Goal: Information Seeking & Learning: Understand process/instructions

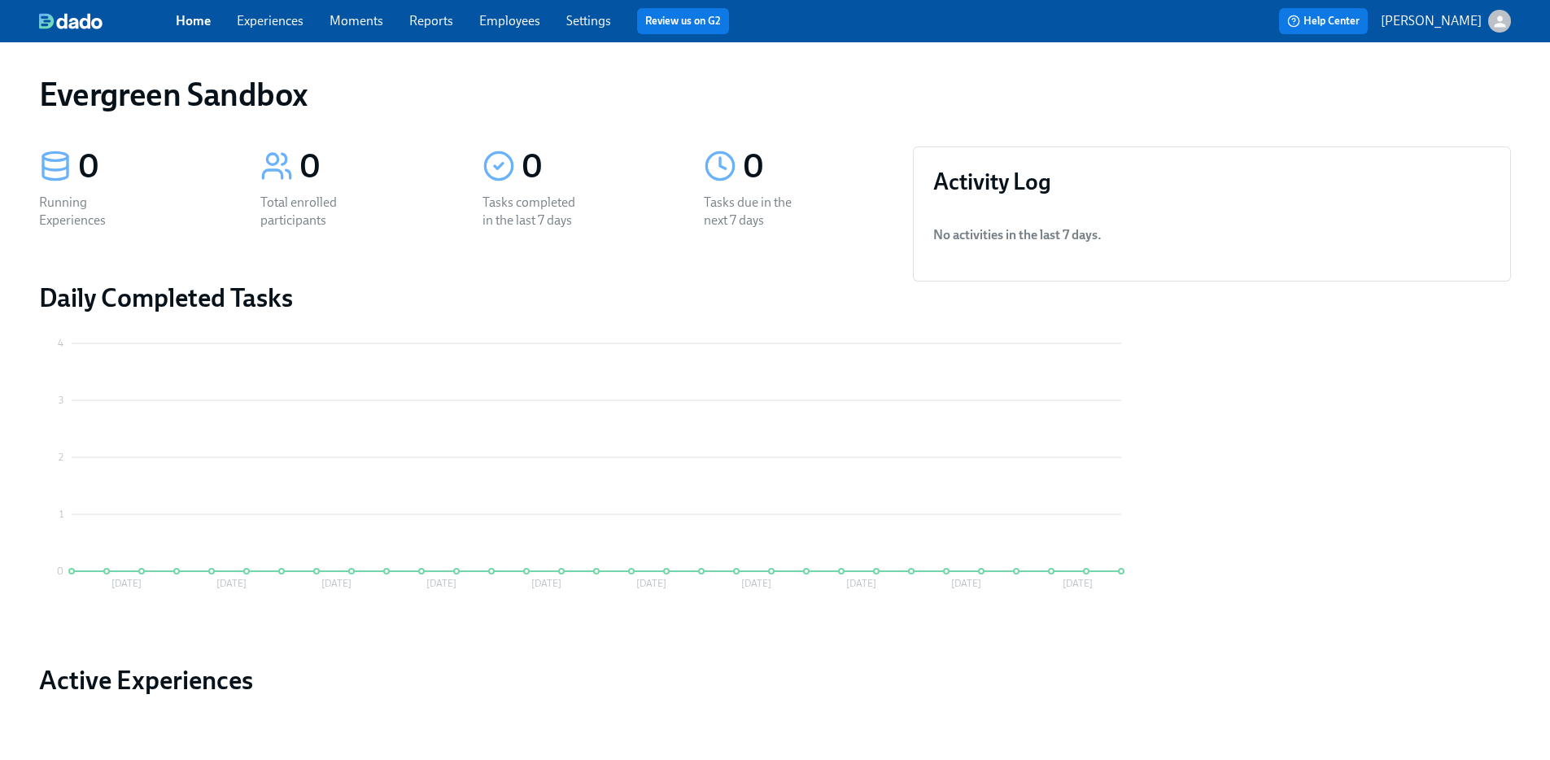
click at [1424, 20] on p "[PERSON_NAME]" at bounding box center [1431, 21] width 101 height 18
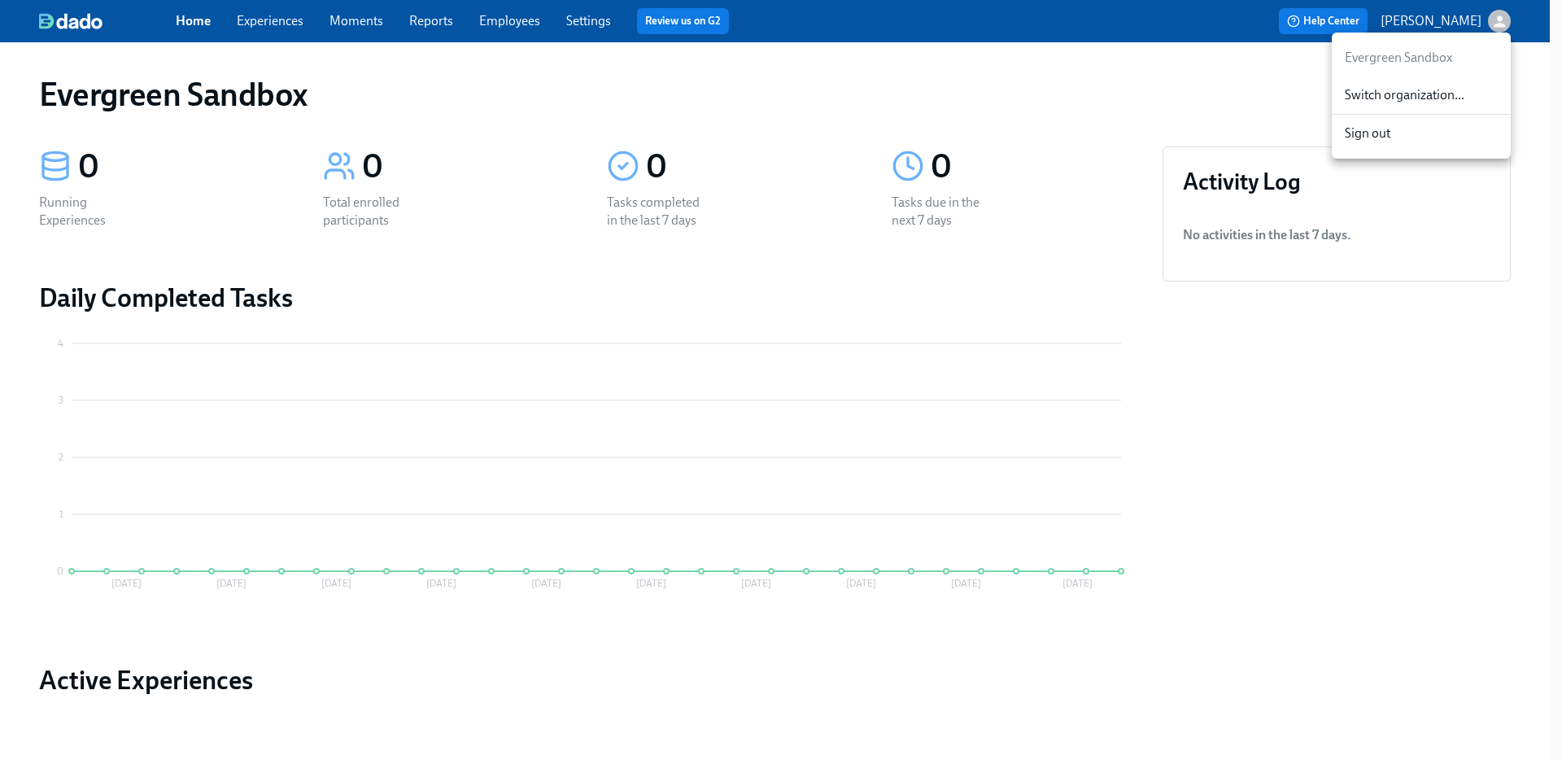
click at [1407, 90] on span "Switch organization..." at bounding box center [1421, 95] width 153 height 18
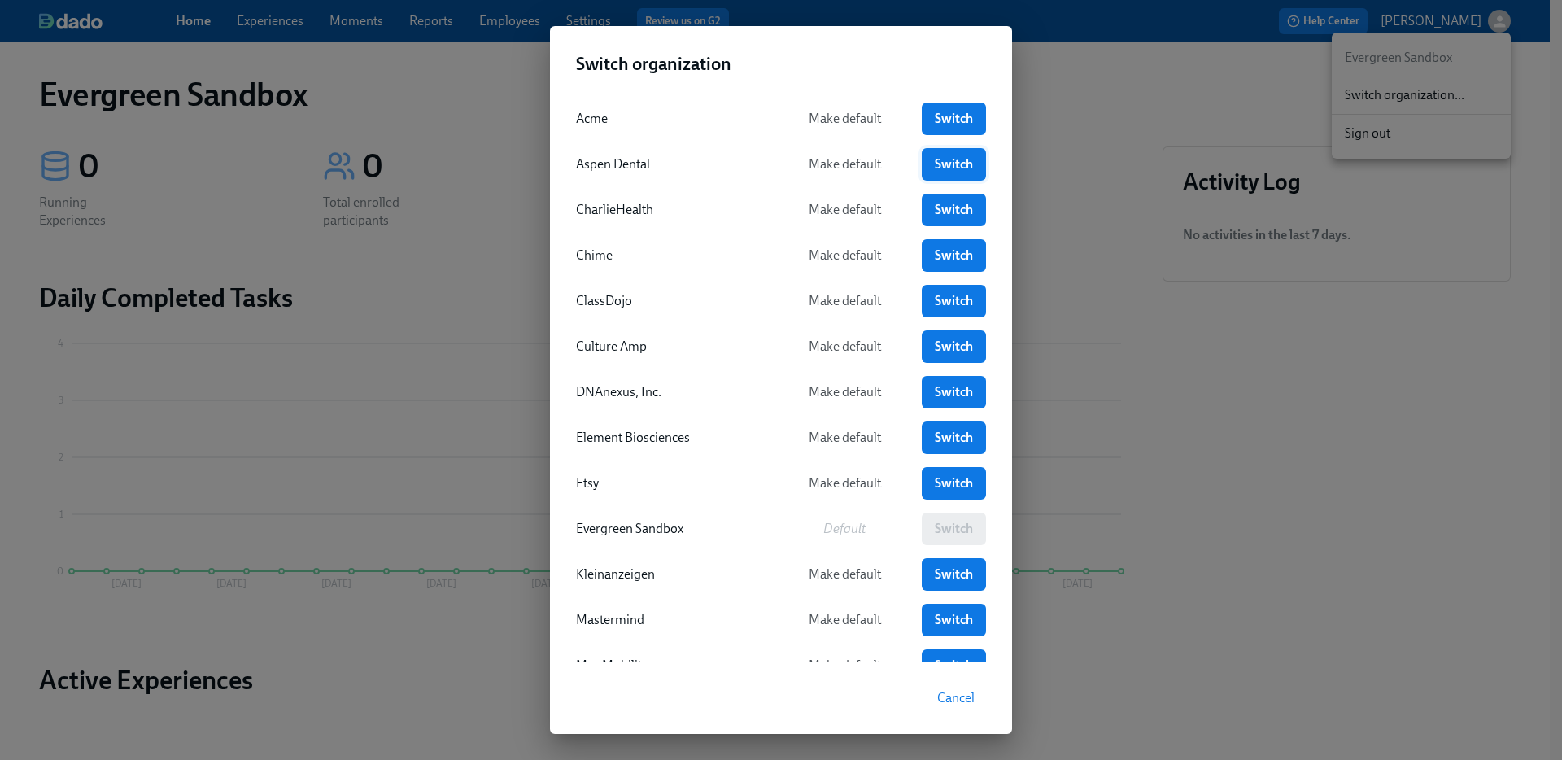
click at [967, 164] on span "Switch" at bounding box center [953, 164] width 41 height 16
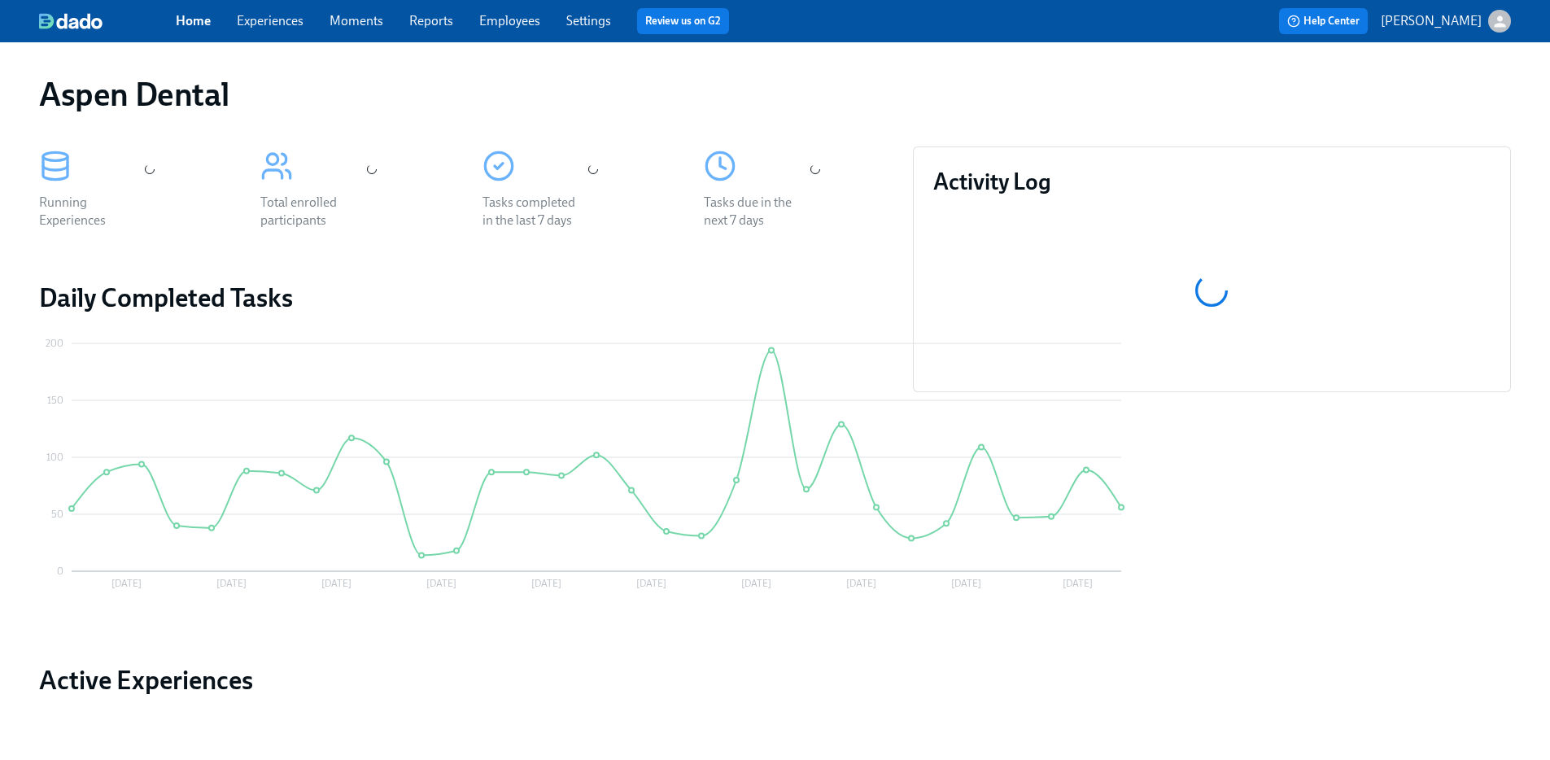
click at [513, 24] on link "Employees" at bounding box center [509, 20] width 61 height 15
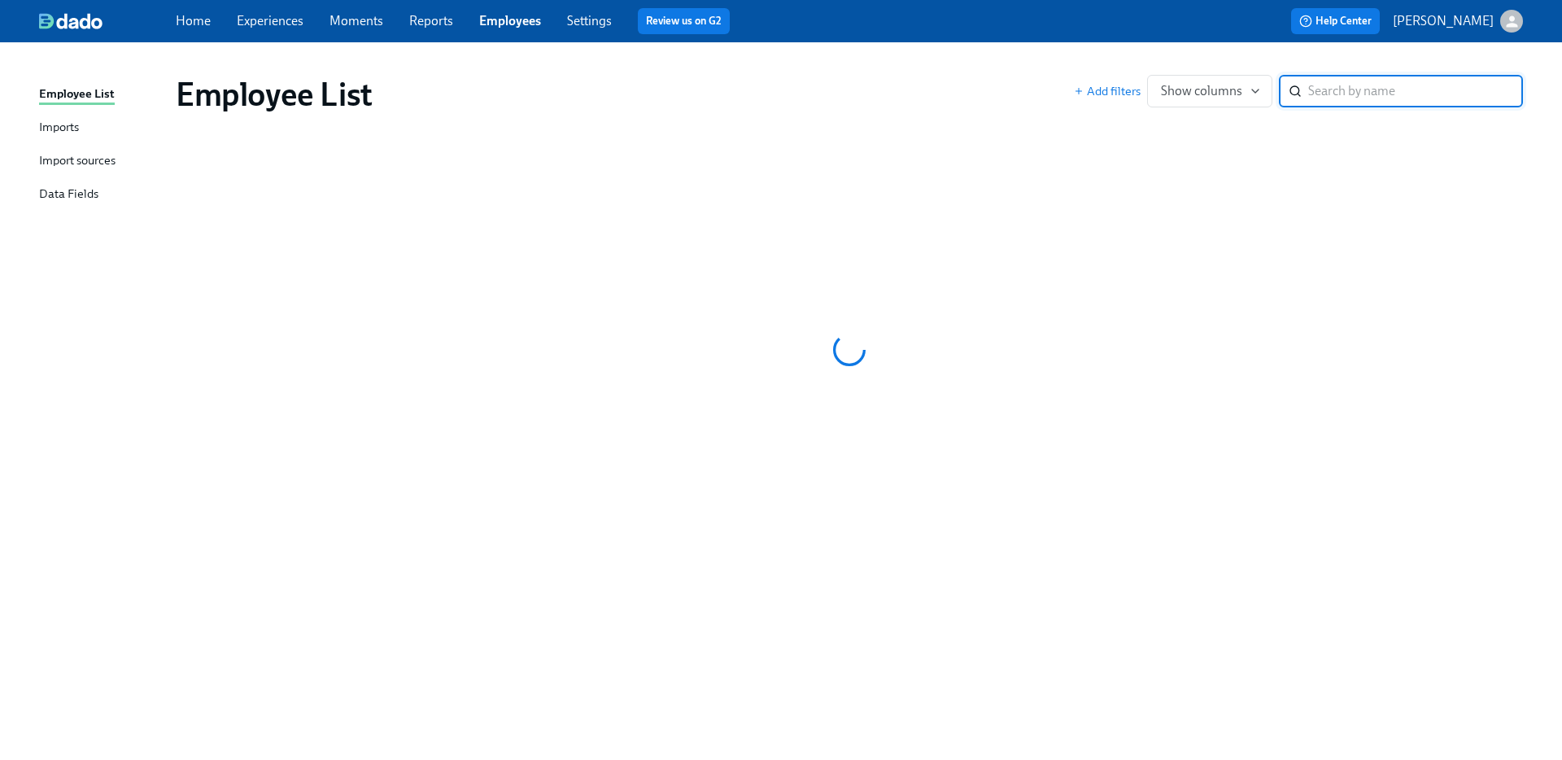
click at [1315, 92] on input "search" at bounding box center [1415, 91] width 215 height 33
type input "Ivis"
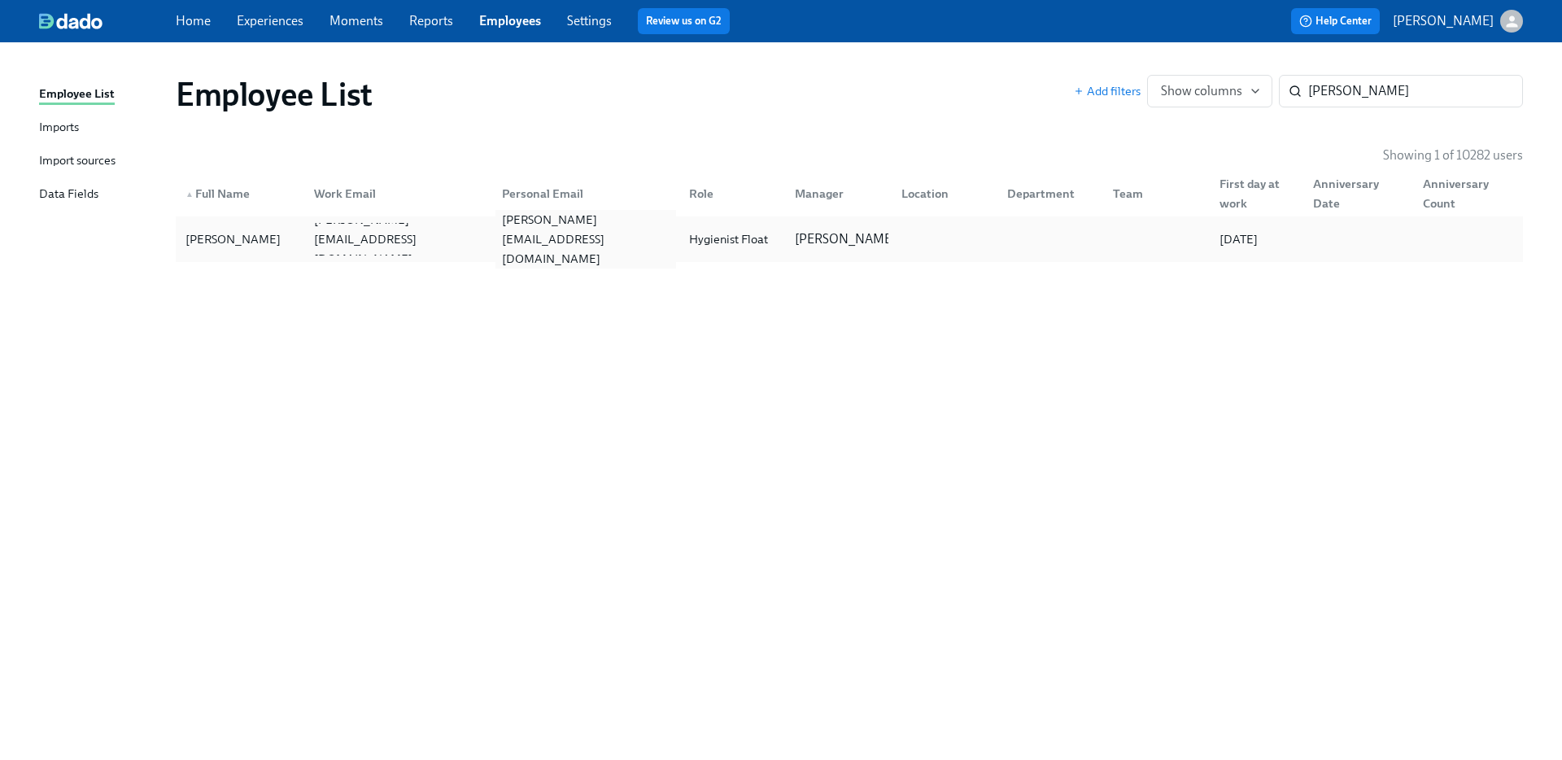
click at [517, 243] on div "ramirez.ivis21@gmail.com" at bounding box center [586, 239] width 181 height 59
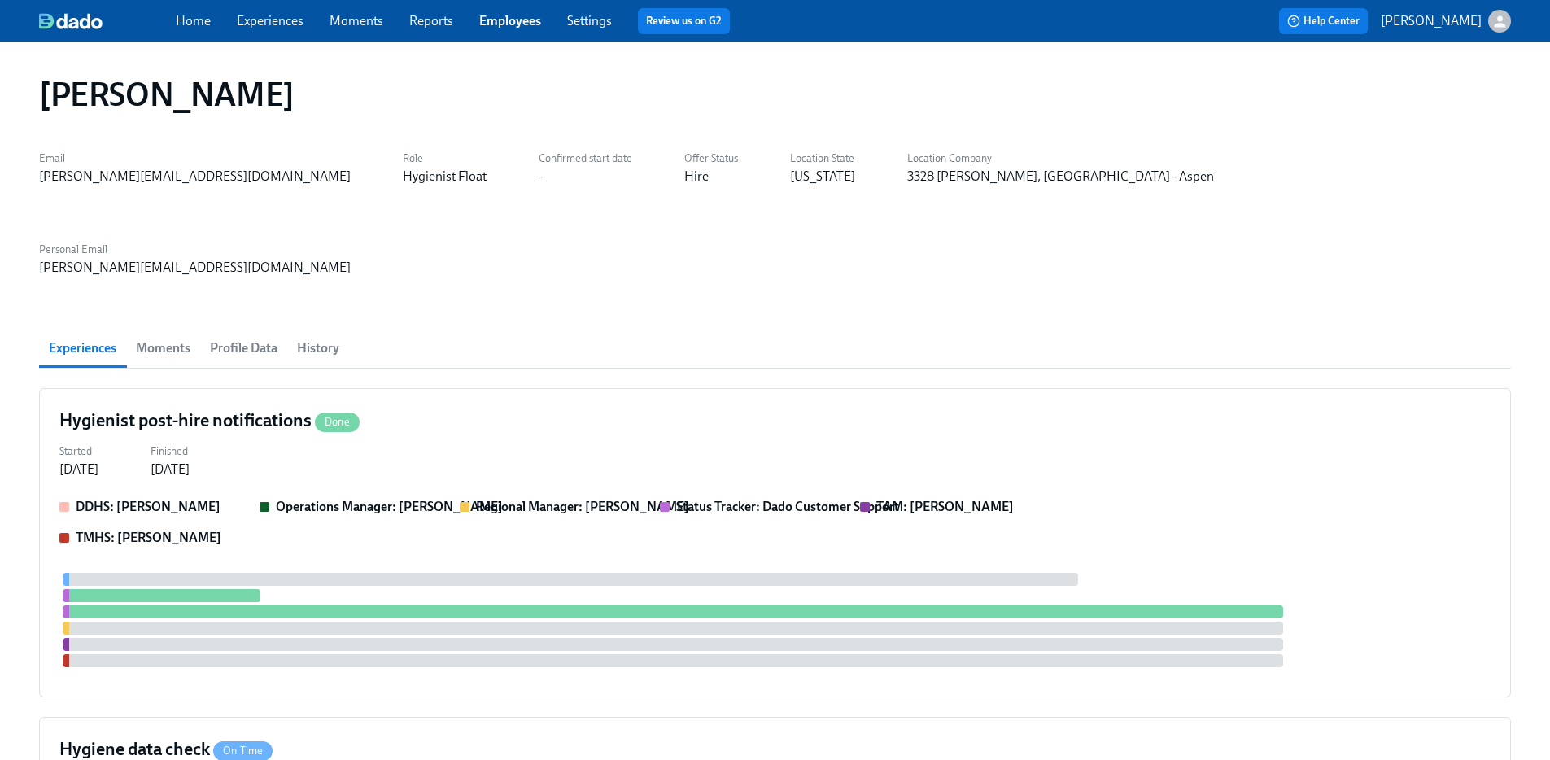
drag, startPoint x: 295, startPoint y: 96, endPoint x: 43, endPoint y: 98, distance: 251.4
click at [43, 98] on div "Ivis Ramirez Baez" at bounding box center [775, 94] width 1472 height 39
copy h1 "Ivis Ramirez Baez"
drag, startPoint x: 53, startPoint y: 332, endPoint x: 308, endPoint y: 338, distance: 255.6
click at [308, 388] on div "Hygienist post-hire notifications Done Started Aug 14, 2025 Finished Aug 14, 20…" at bounding box center [775, 542] width 1472 height 309
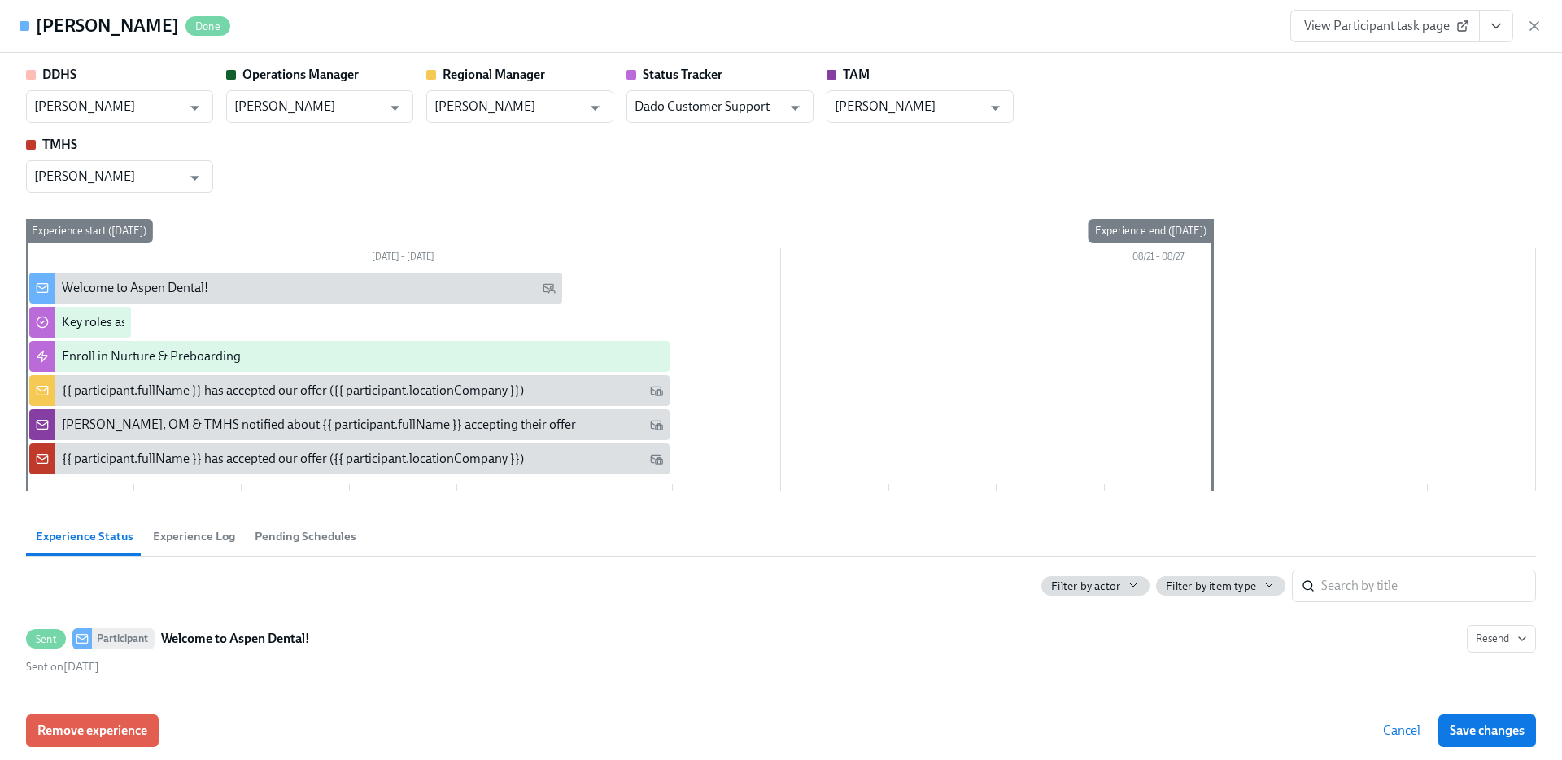
copy h4 "Hygienist post-hire notifications"
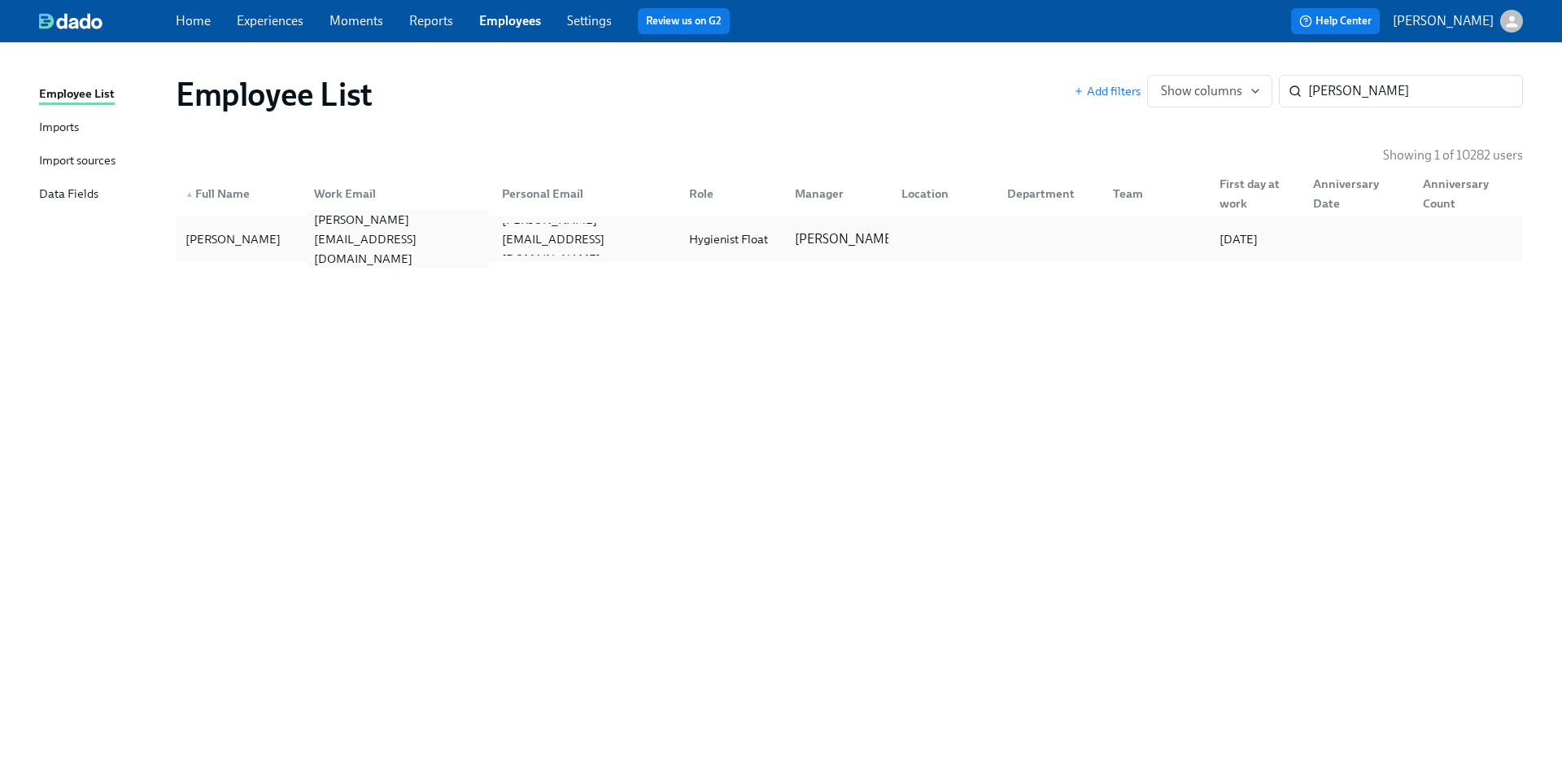
click at [324, 229] on div "ivis.ramirezbaez@aspendental.com" at bounding box center [398, 239] width 181 height 59
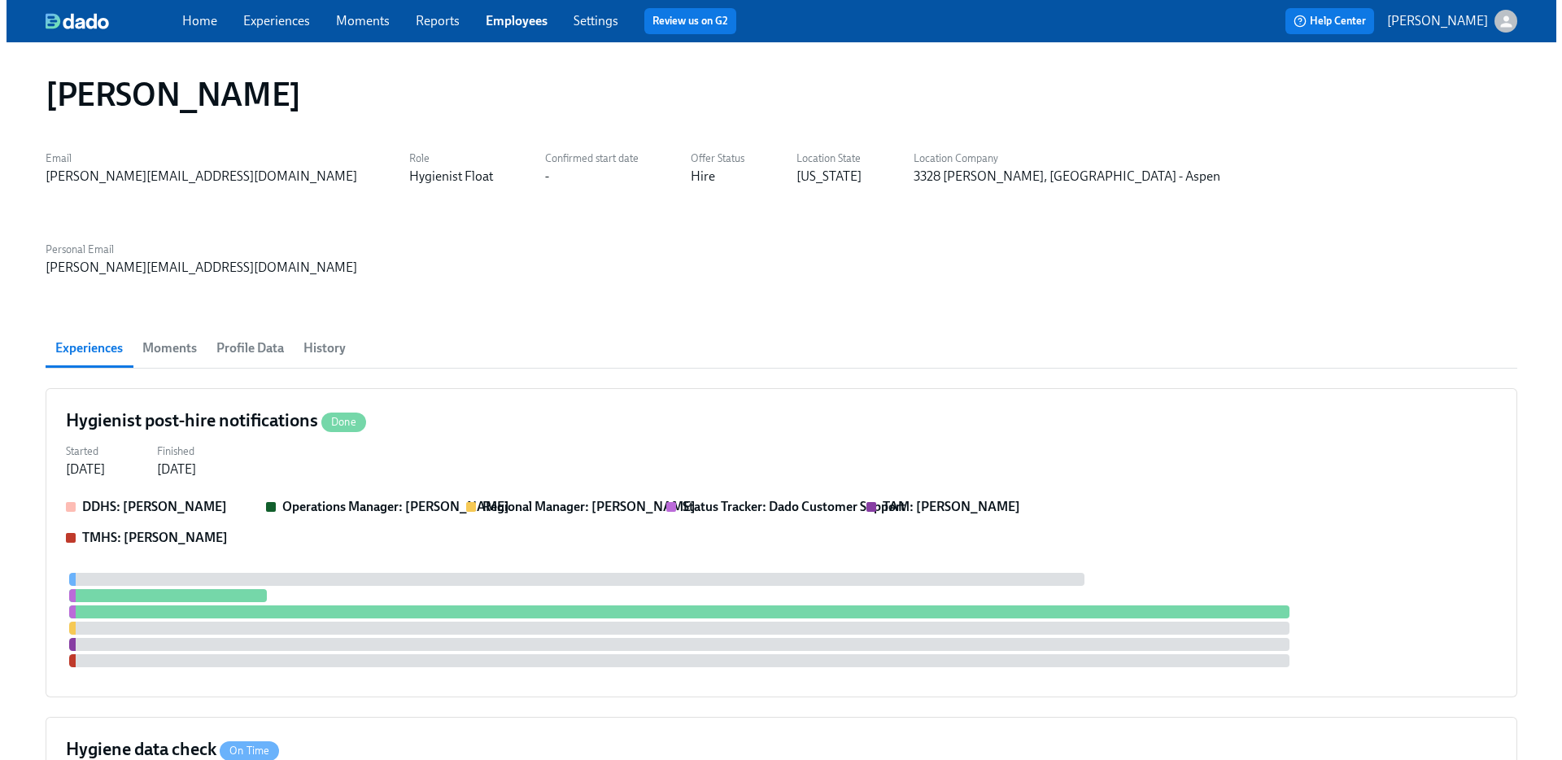
scroll to position [0, 255]
click at [317, 439] on div "Started Aug 14, 2025 Finished Aug 14, 2025" at bounding box center [774, 458] width 1431 height 39
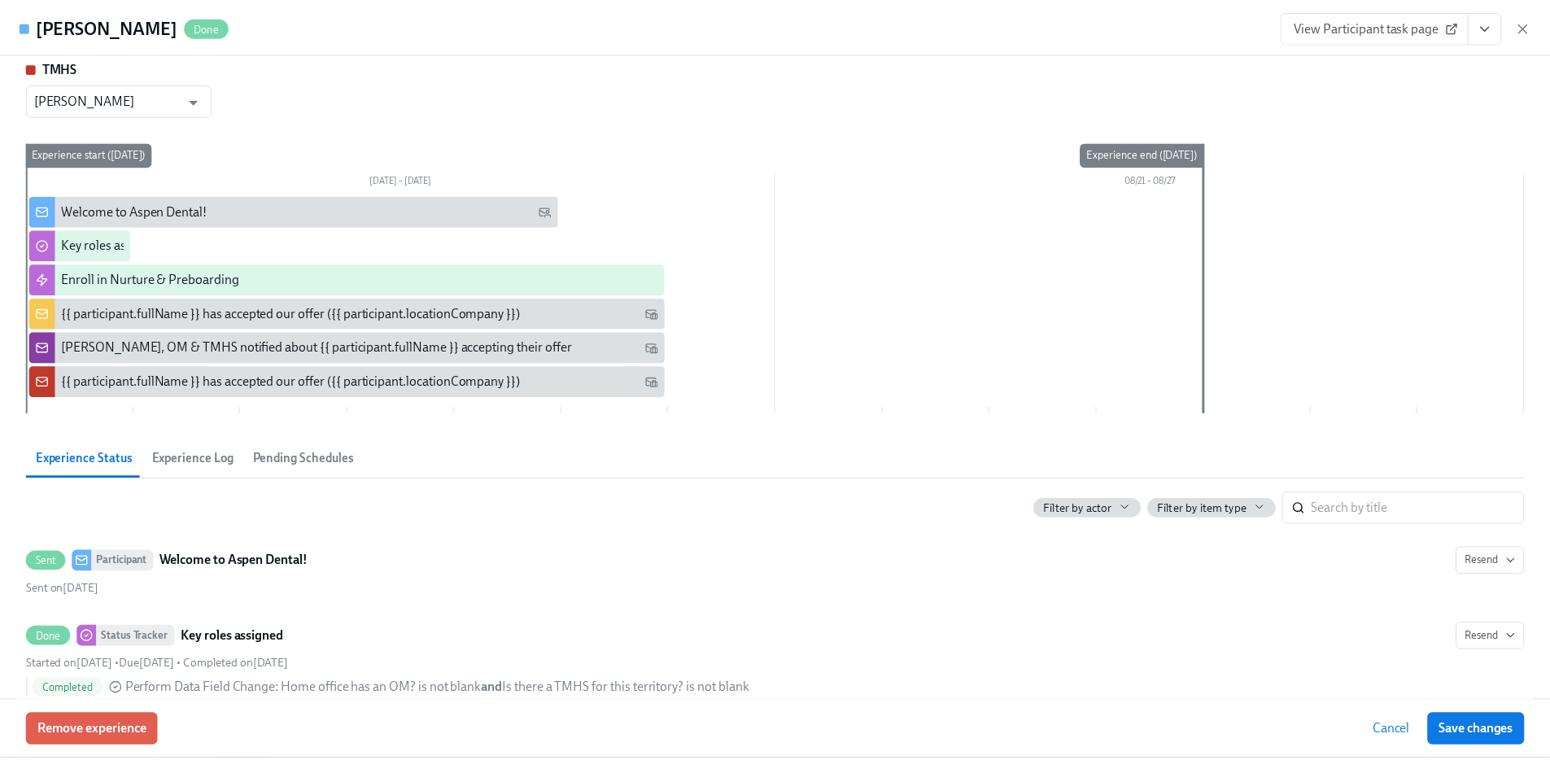
scroll to position [0, 0]
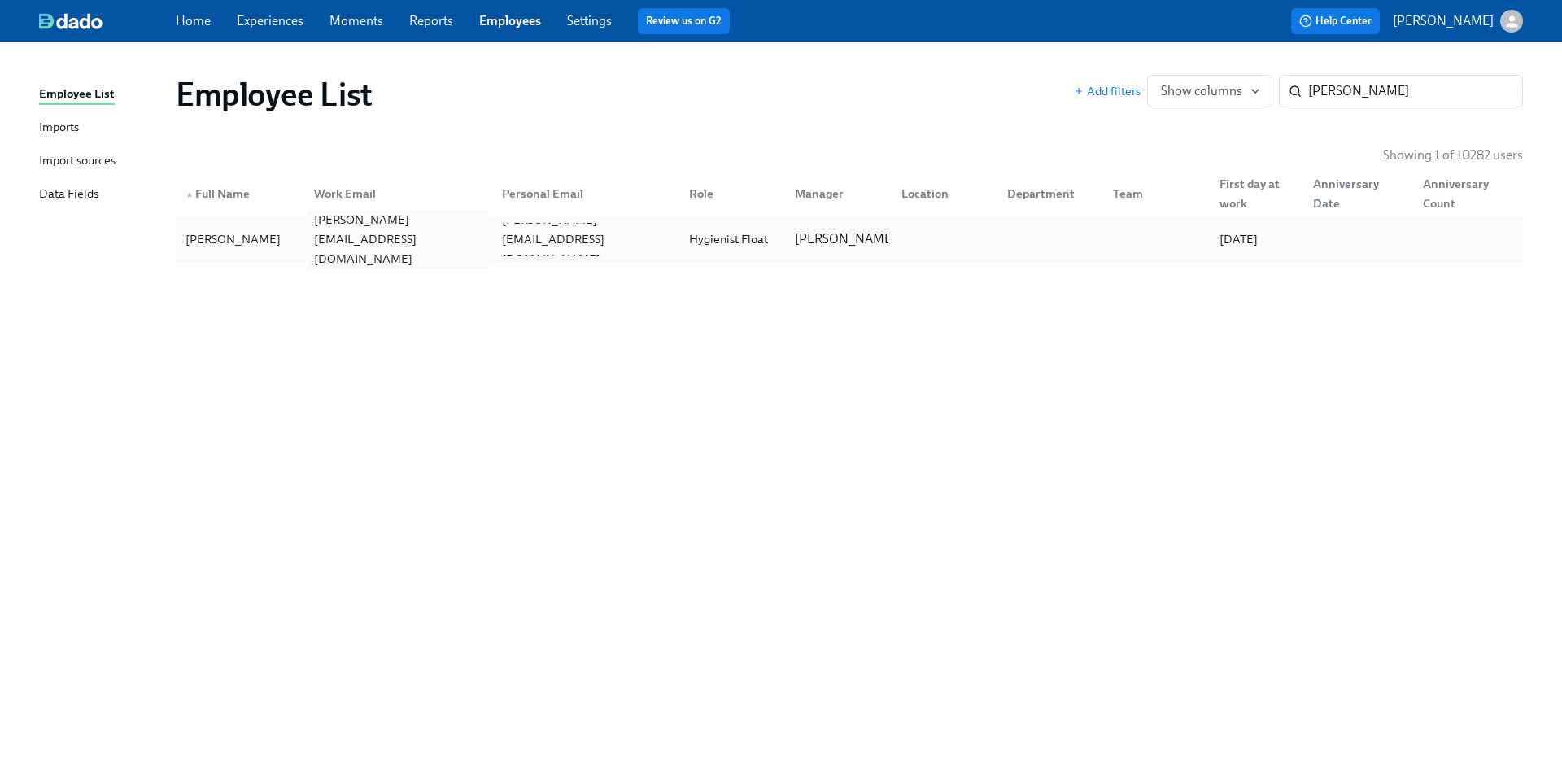
click at [369, 242] on div "ivis.ramirezbaez@aspendental.com" at bounding box center [398, 239] width 181 height 59
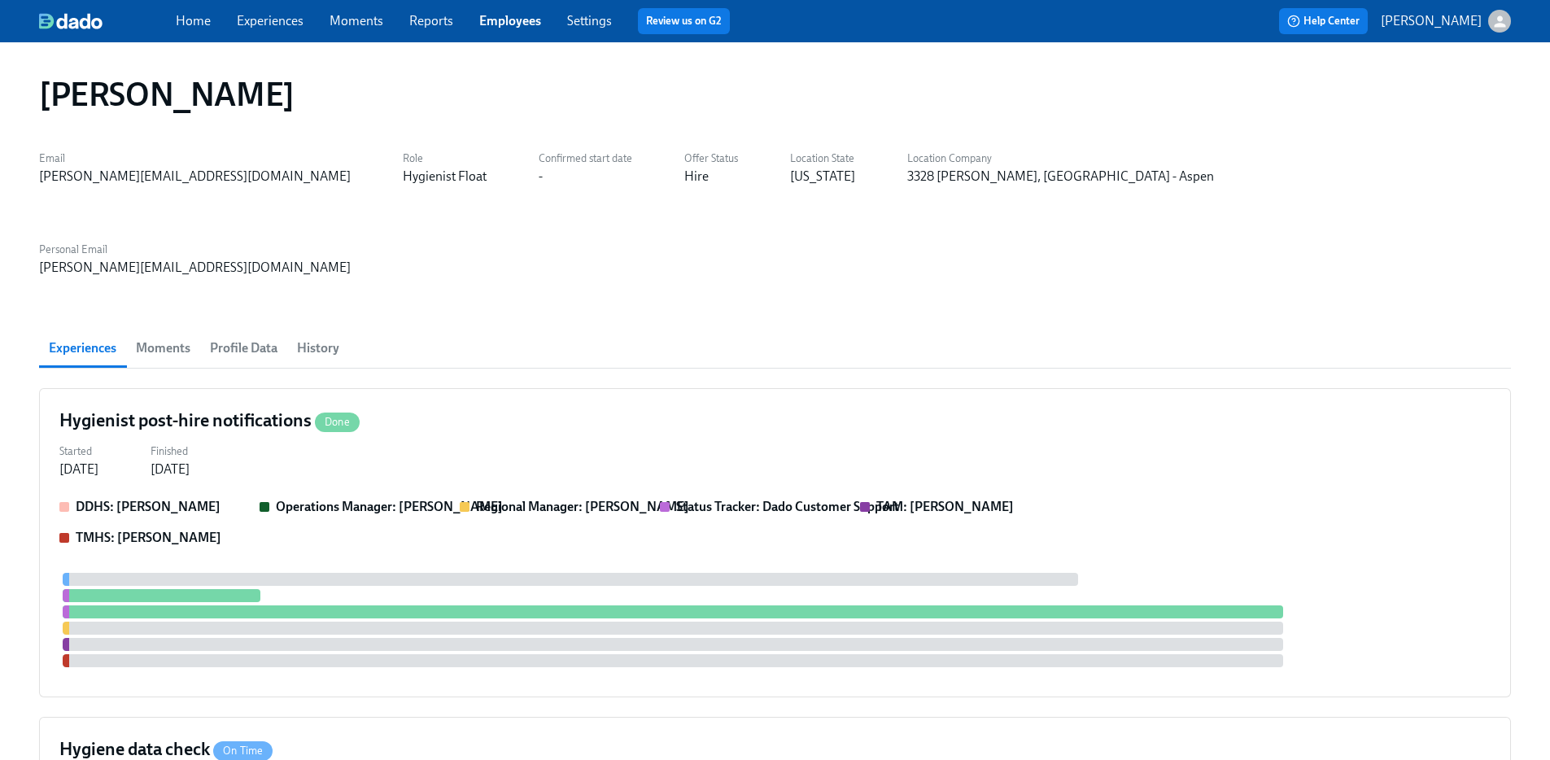
scroll to position [0, 255]
drag, startPoint x: 25, startPoint y: 329, endPoint x: 308, endPoint y: 333, distance: 283.2
copy h4 "Hygienist post-hire notifications"
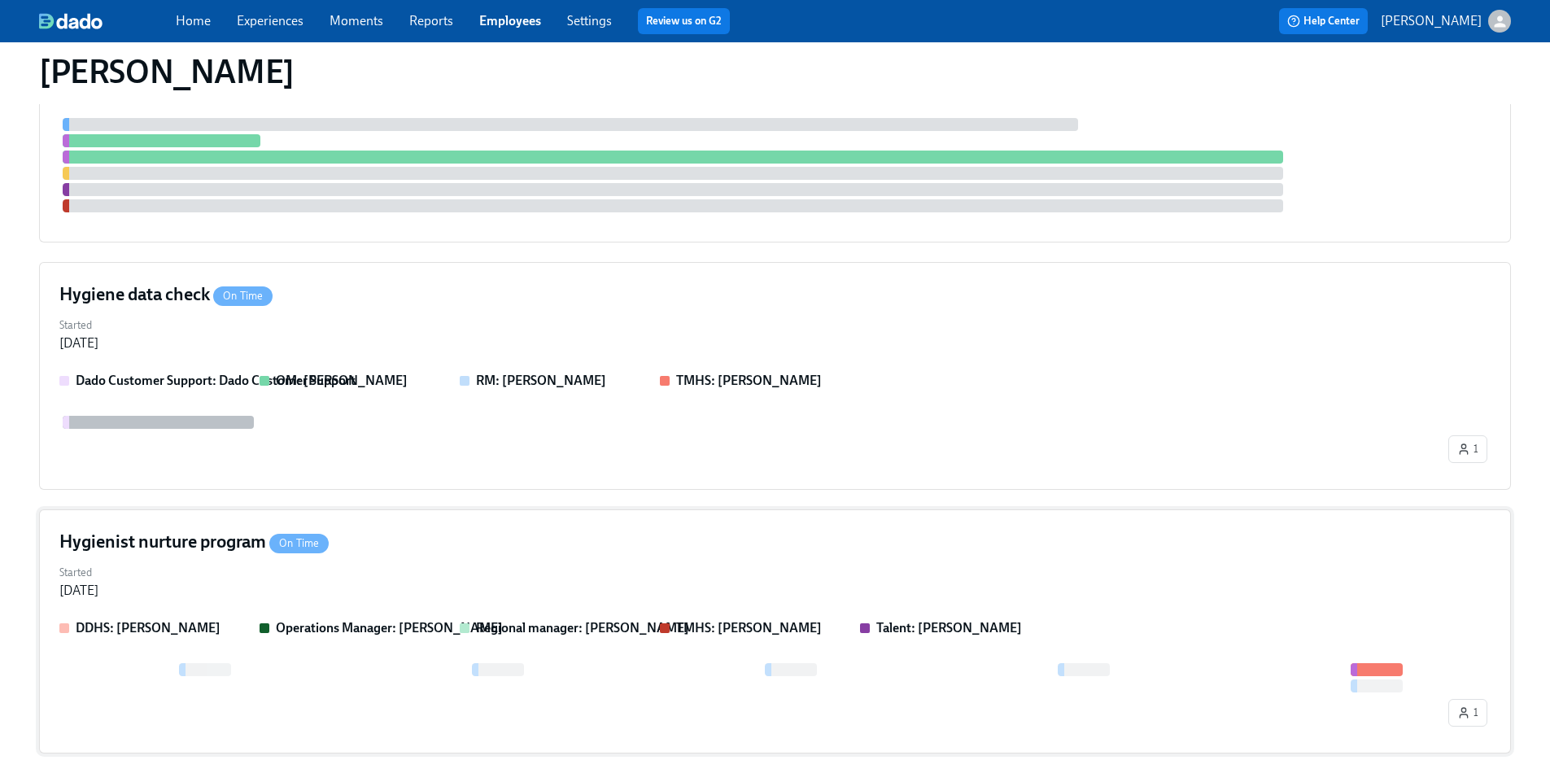
scroll to position [466, 0]
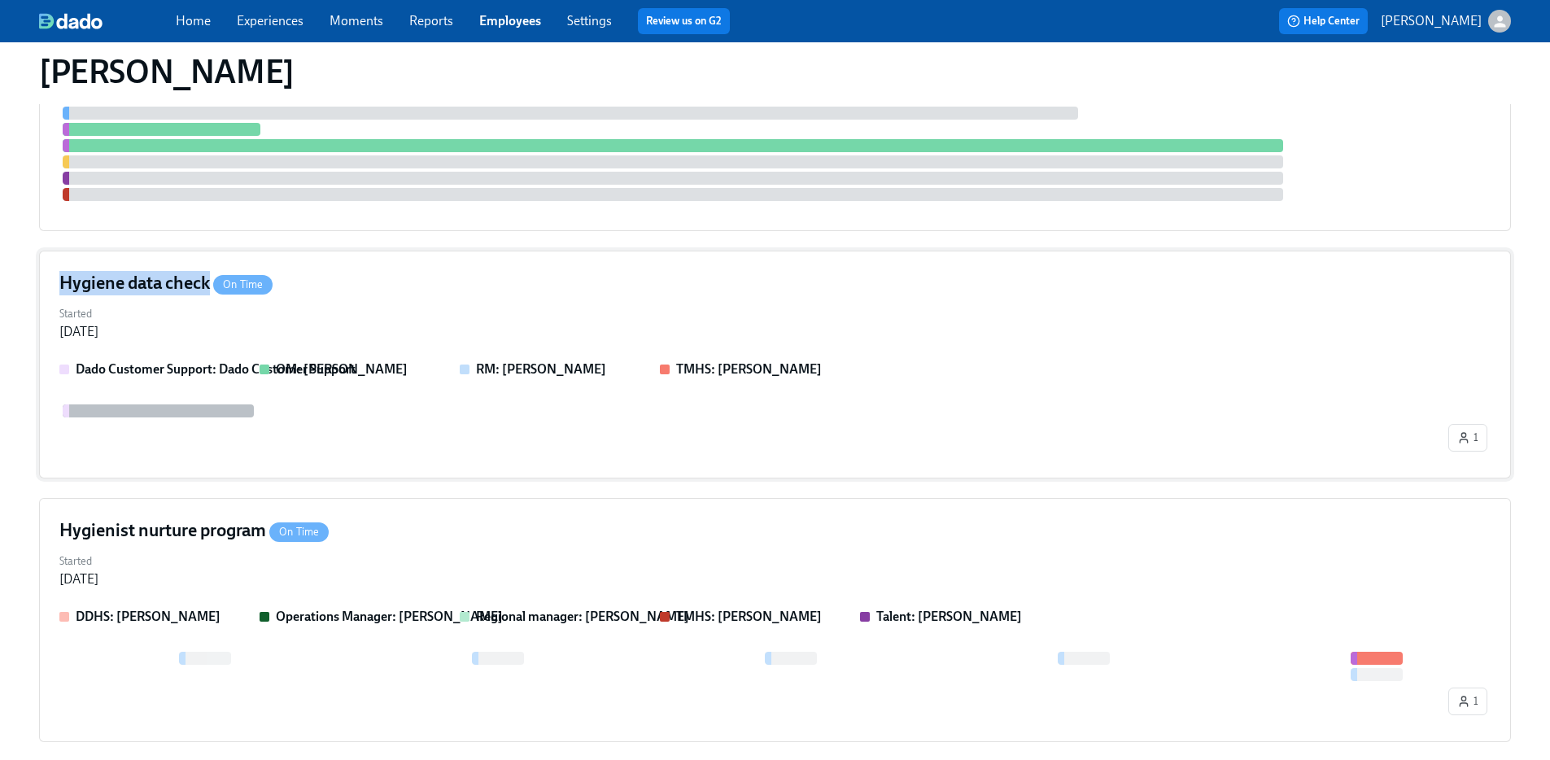
drag, startPoint x: 18, startPoint y: 190, endPoint x: 208, endPoint y: 199, distance: 190.6
click at [209, 199] on div "Ivis Ramirez Baez Email ivis.ramirezbaez@aspendental.com Role Hygienist Float C…" at bounding box center [775, 386] width 1550 height 1620
copy h4 "Hygiene data check"
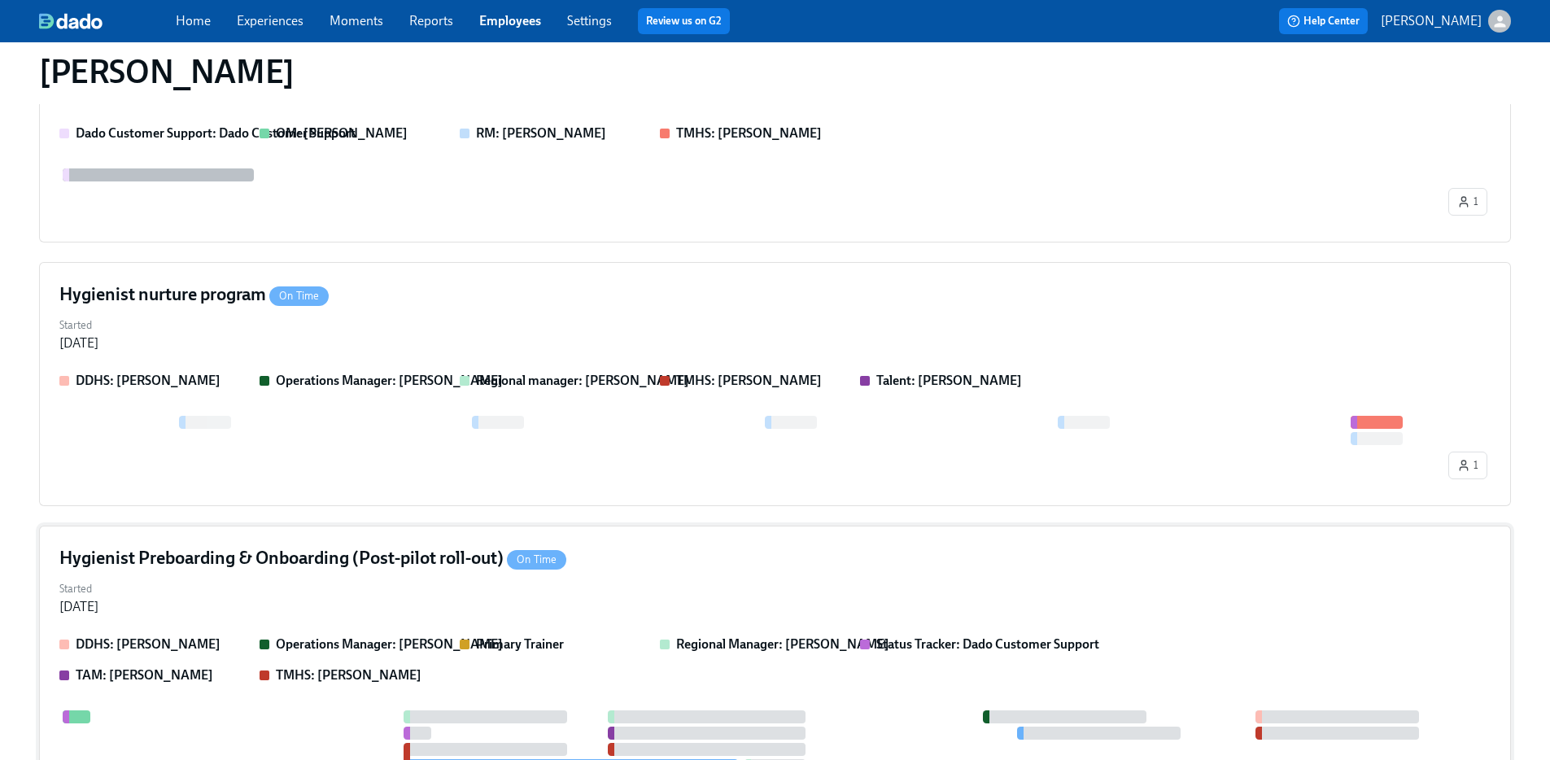
scroll to position [749, 0]
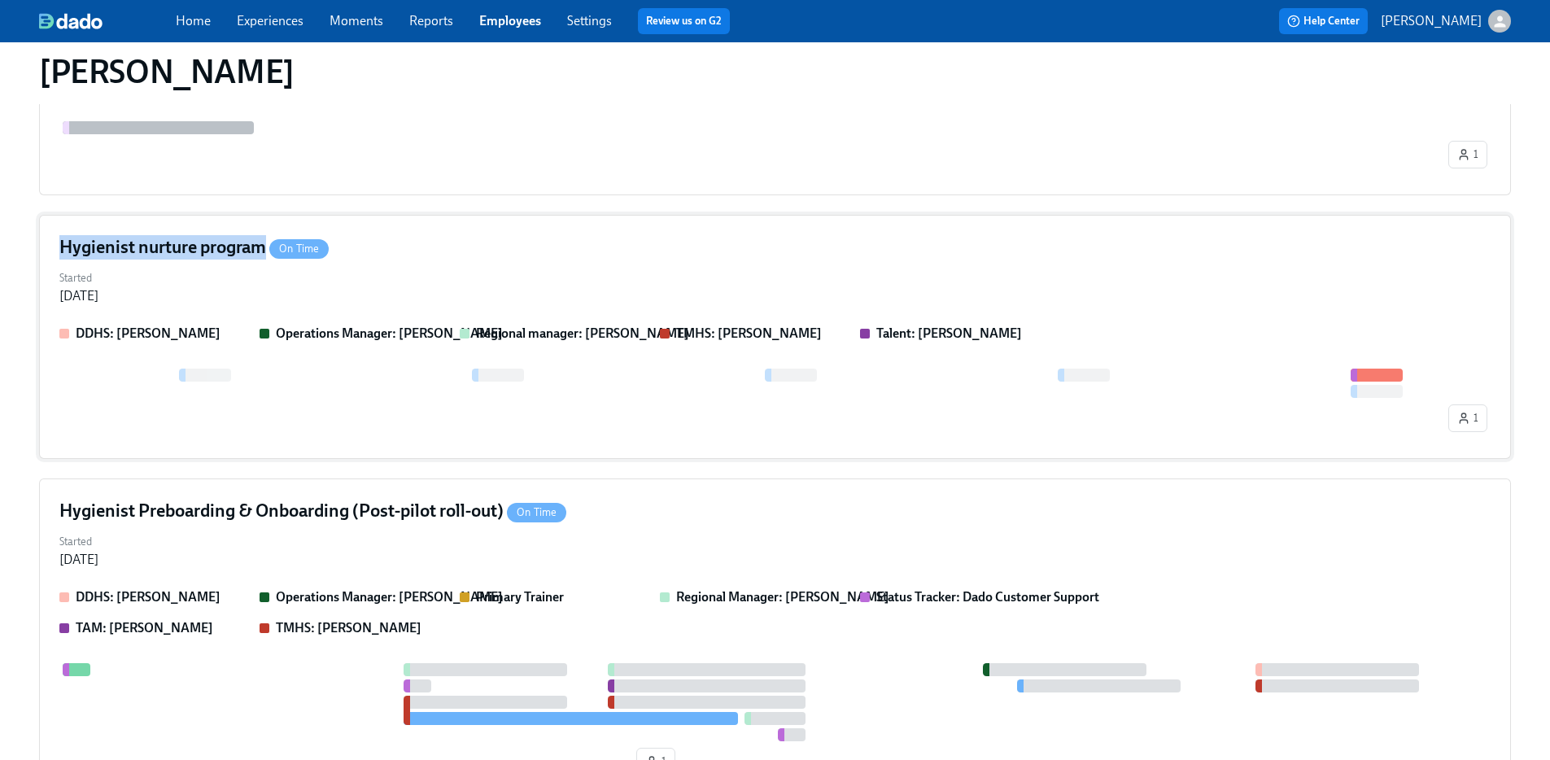
drag, startPoint x: 25, startPoint y: 160, endPoint x: 264, endPoint y: 160, distance: 238.4
click at [264, 160] on div "Ivis Ramirez Baez Email ivis.ramirezbaez@aspendental.com Role Hygienist Float C…" at bounding box center [775, 103] width 1550 height 1620
copy h4 "Hygienist nurture program"
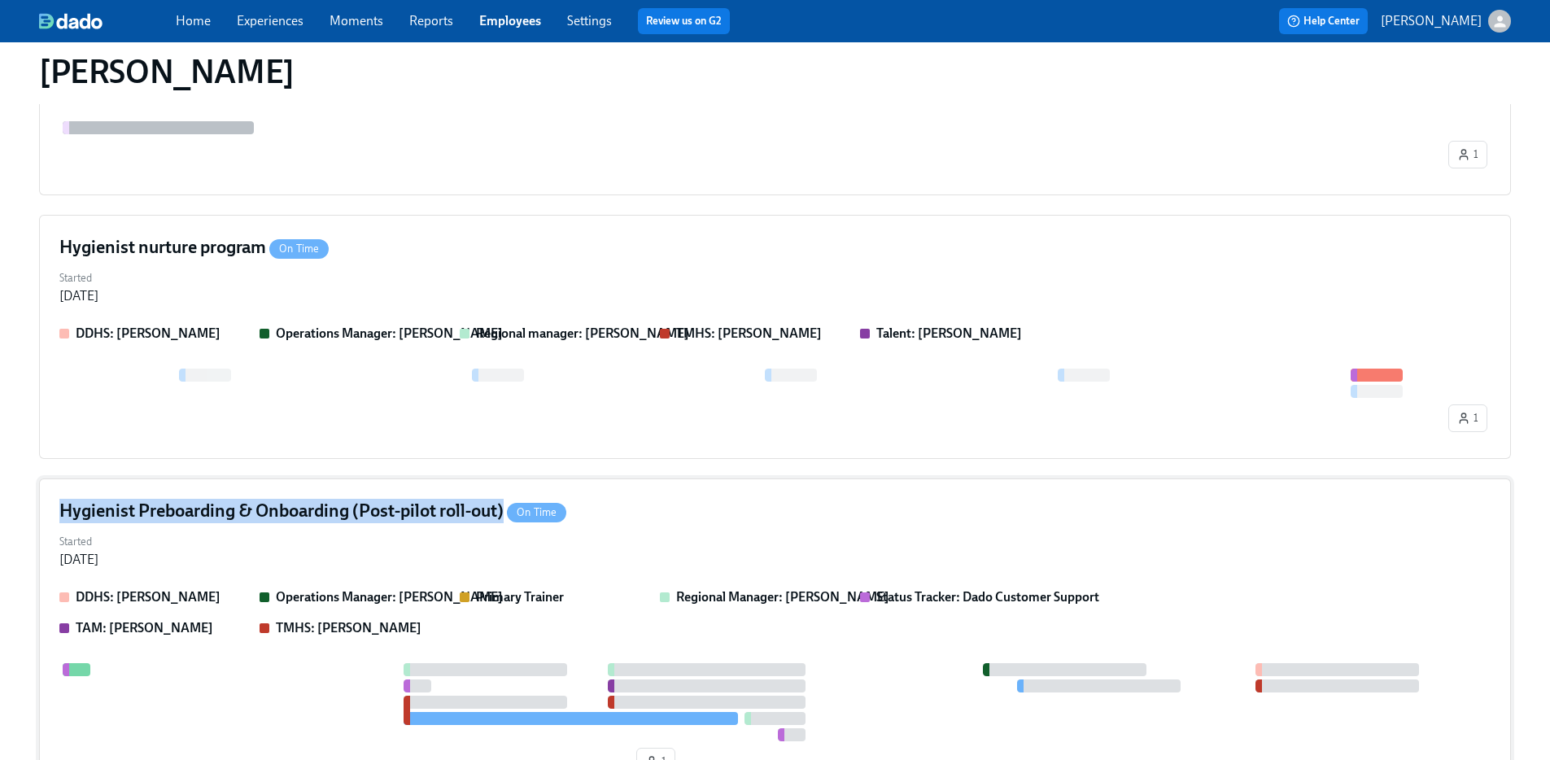
drag, startPoint x: 20, startPoint y: 419, endPoint x: 505, endPoint y: 432, distance: 485.1
click at [505, 432] on div "Ivis Ramirez Baez Email ivis.ramirezbaez@aspendental.com Role Hygienist Float C…" at bounding box center [775, 103] width 1550 height 1620
copy h4 "Hygienist Preboarding & Onboarding (Post-pilot roll-out)"
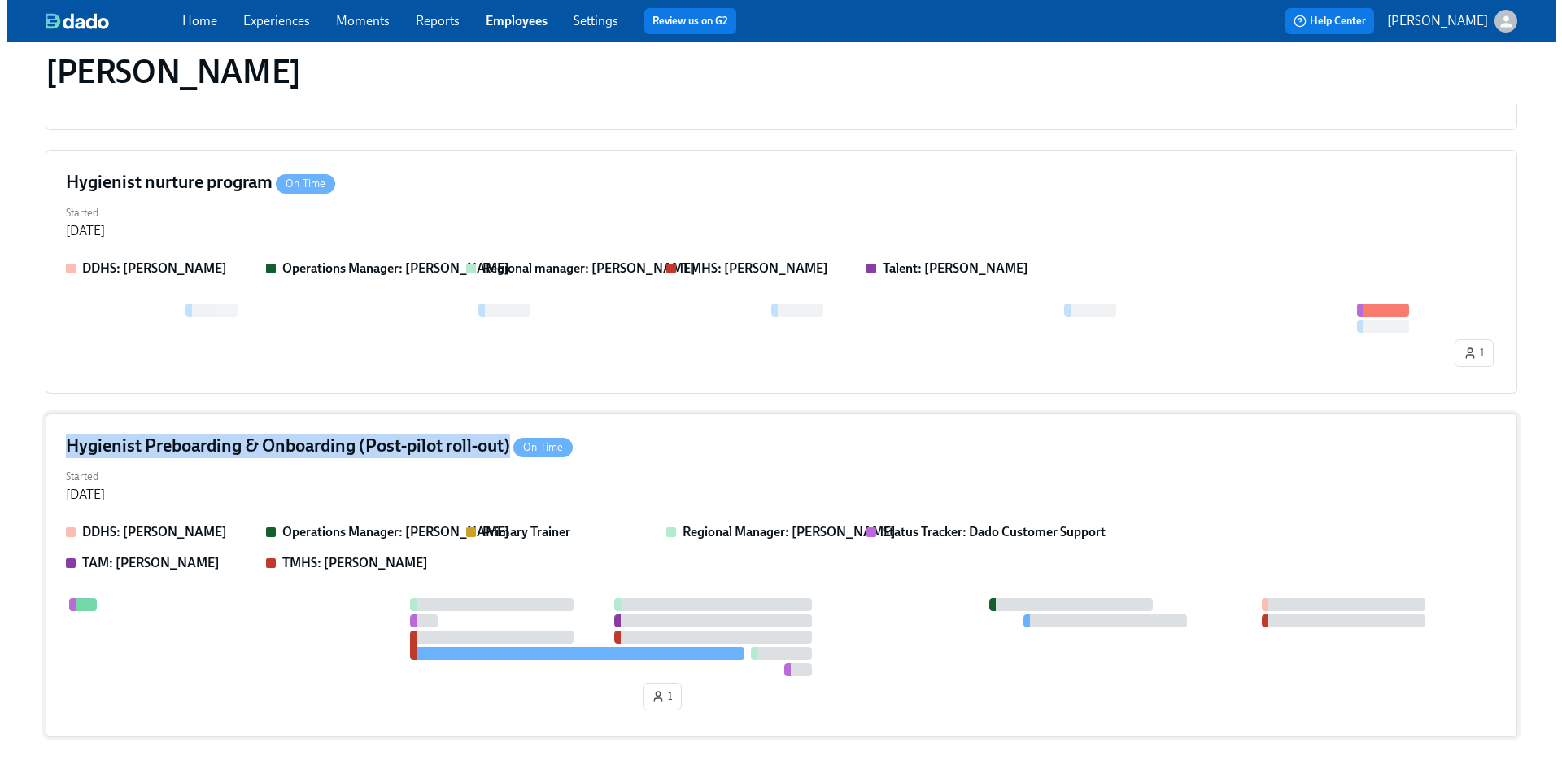
scroll to position [818, 0]
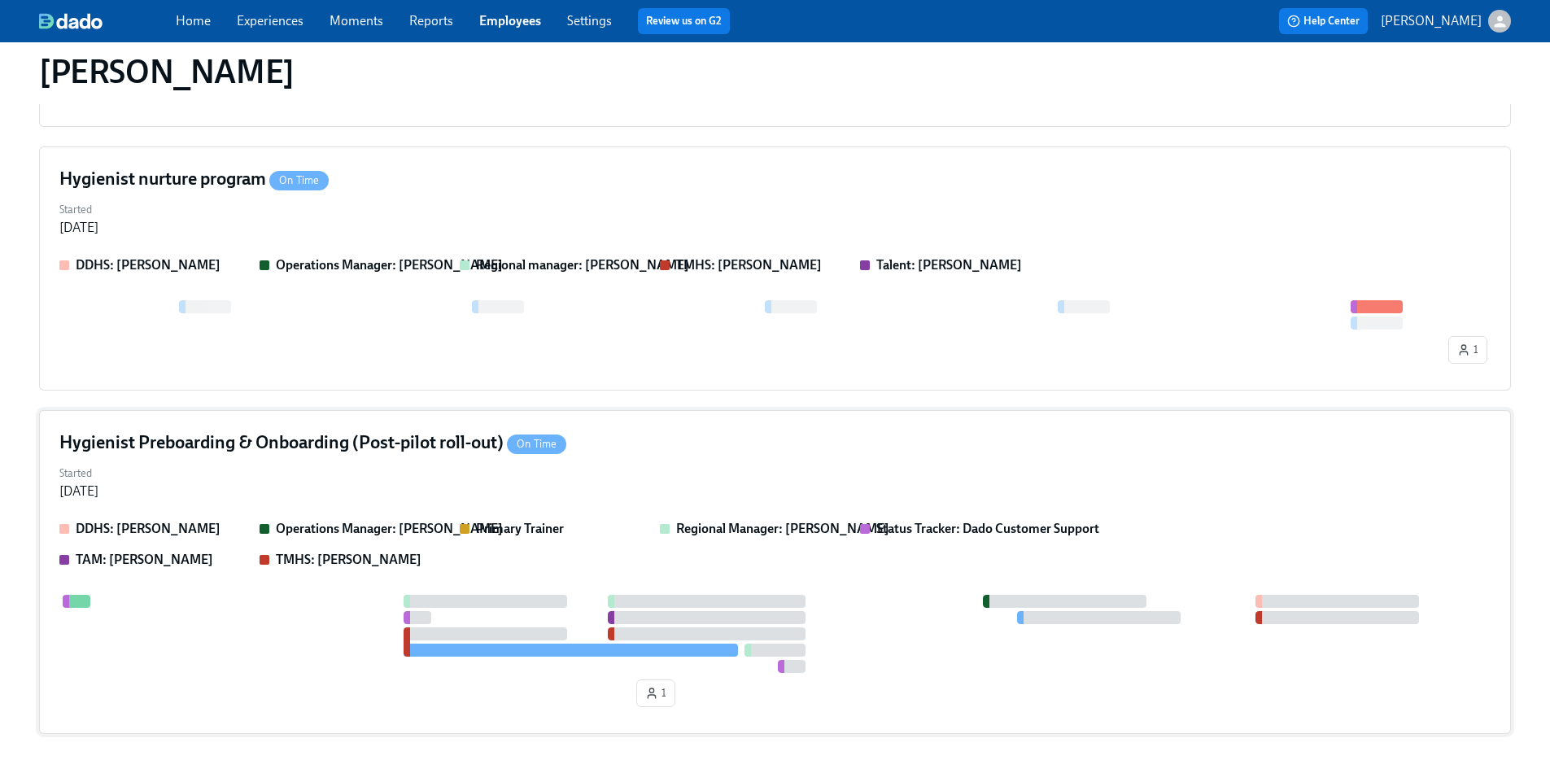
click at [642, 461] on div "Started Aug 14, 2025" at bounding box center [774, 480] width 1431 height 39
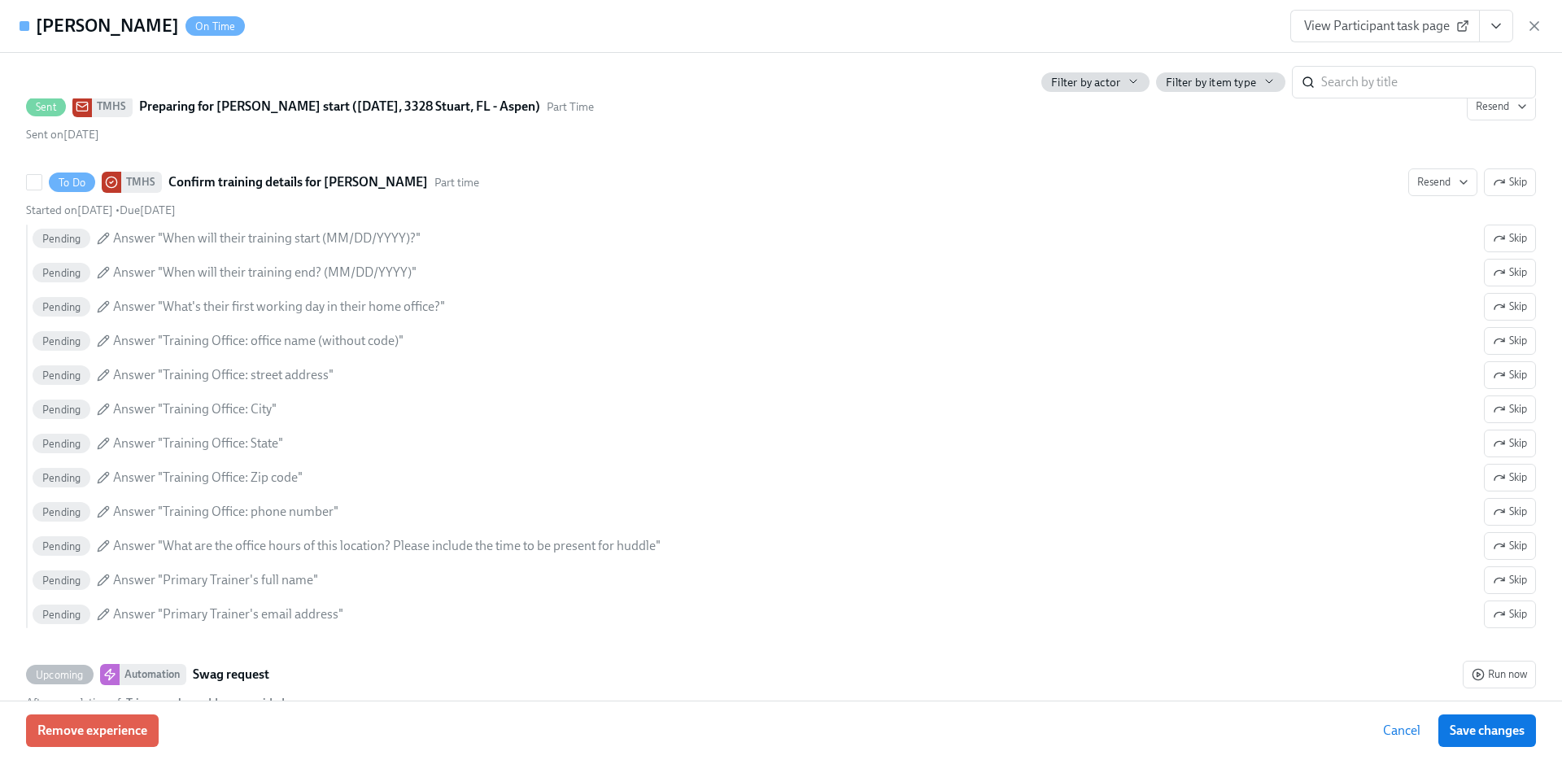
scroll to position [841, 0]
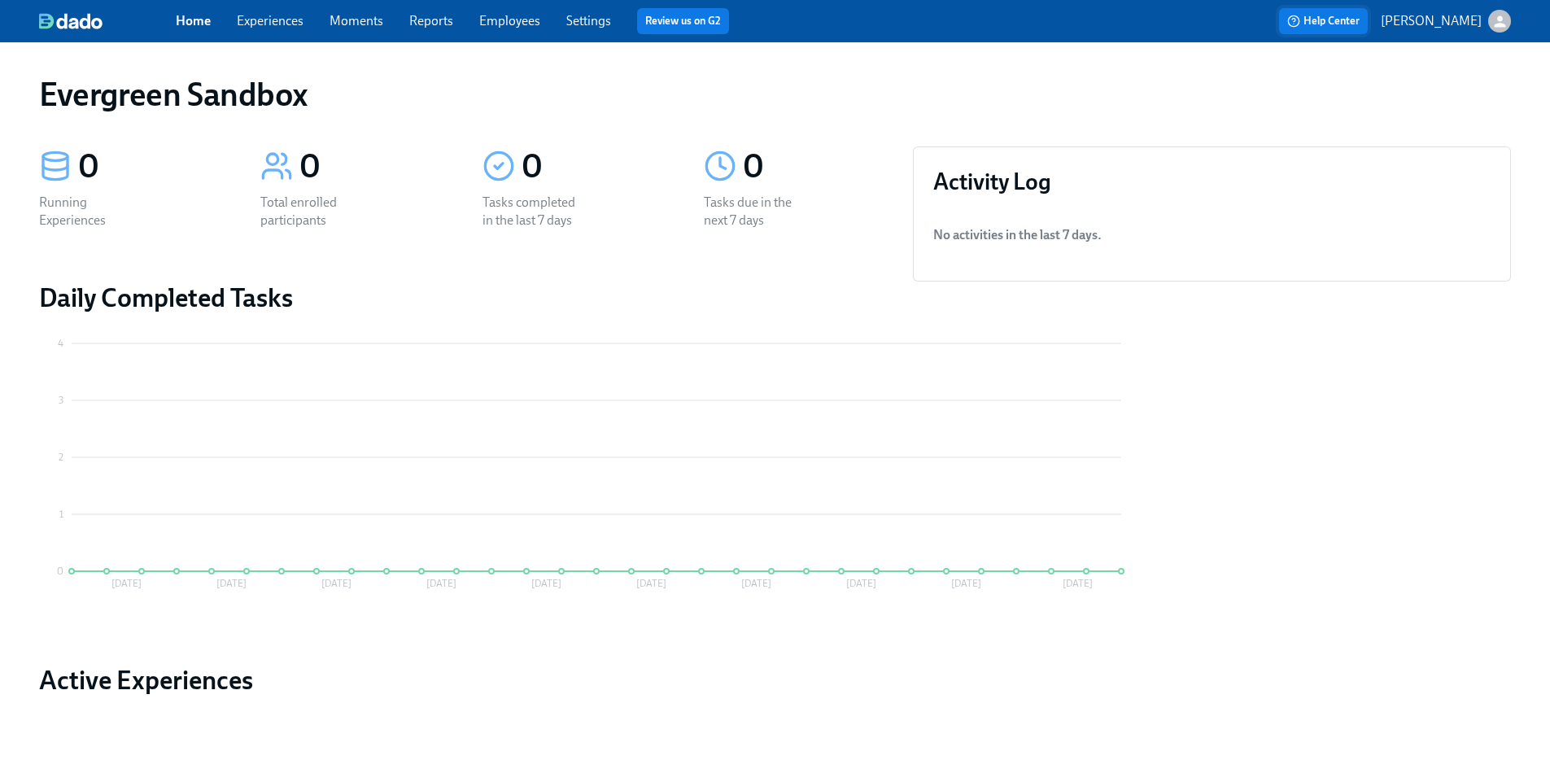
click at [1360, 20] on span "Help Center" at bounding box center [1323, 21] width 72 height 16
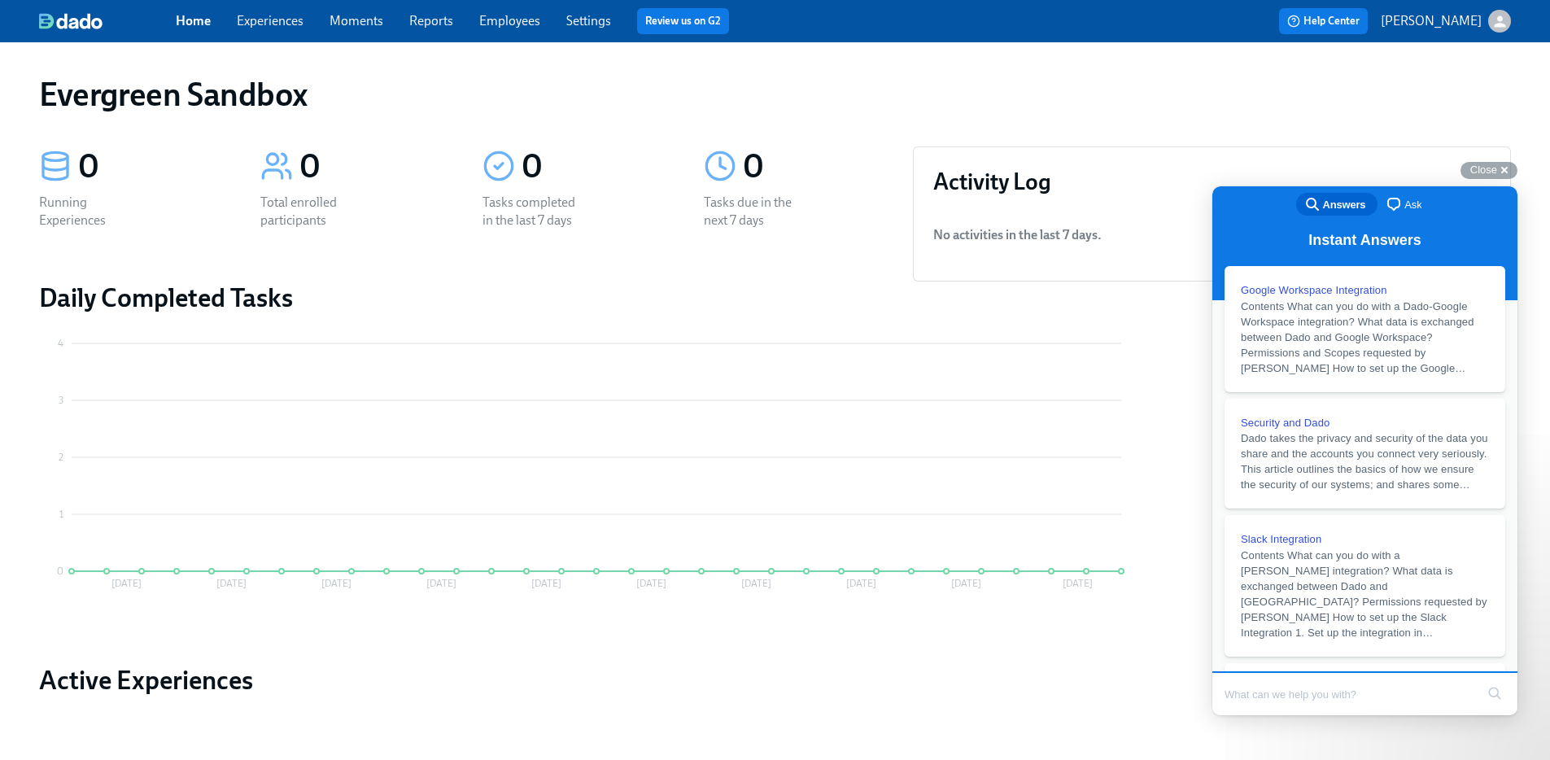
click at [1349, 689] on input "Search Doc articles" at bounding box center [1350, 694] width 251 height 34
type input "skip"
click button "search" at bounding box center [1495, 693] width 26 height 26
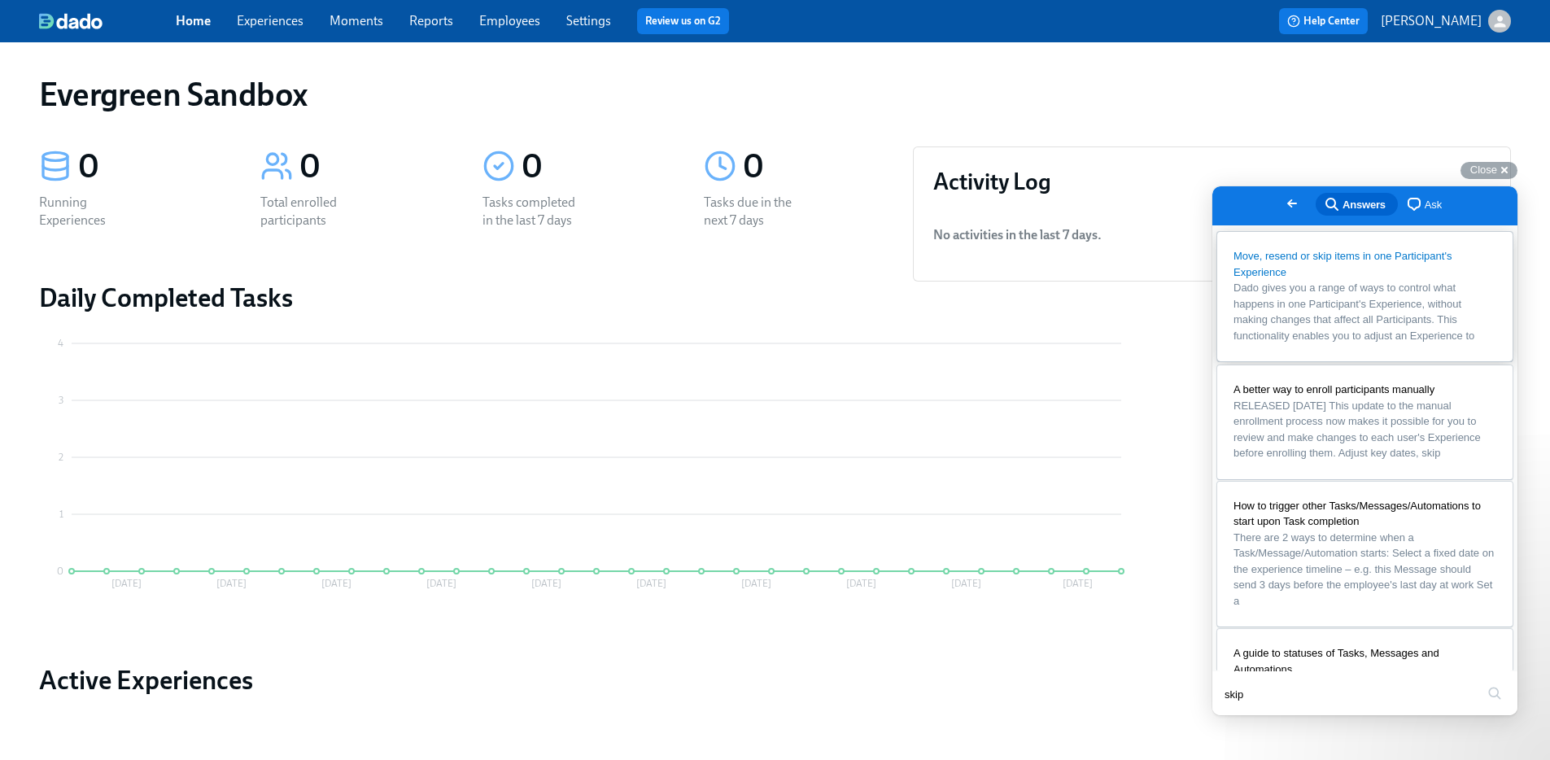
click at [1381, 270] on div "Move, resend or skip items in one Participant's Experience" at bounding box center [1365, 264] width 263 height 32
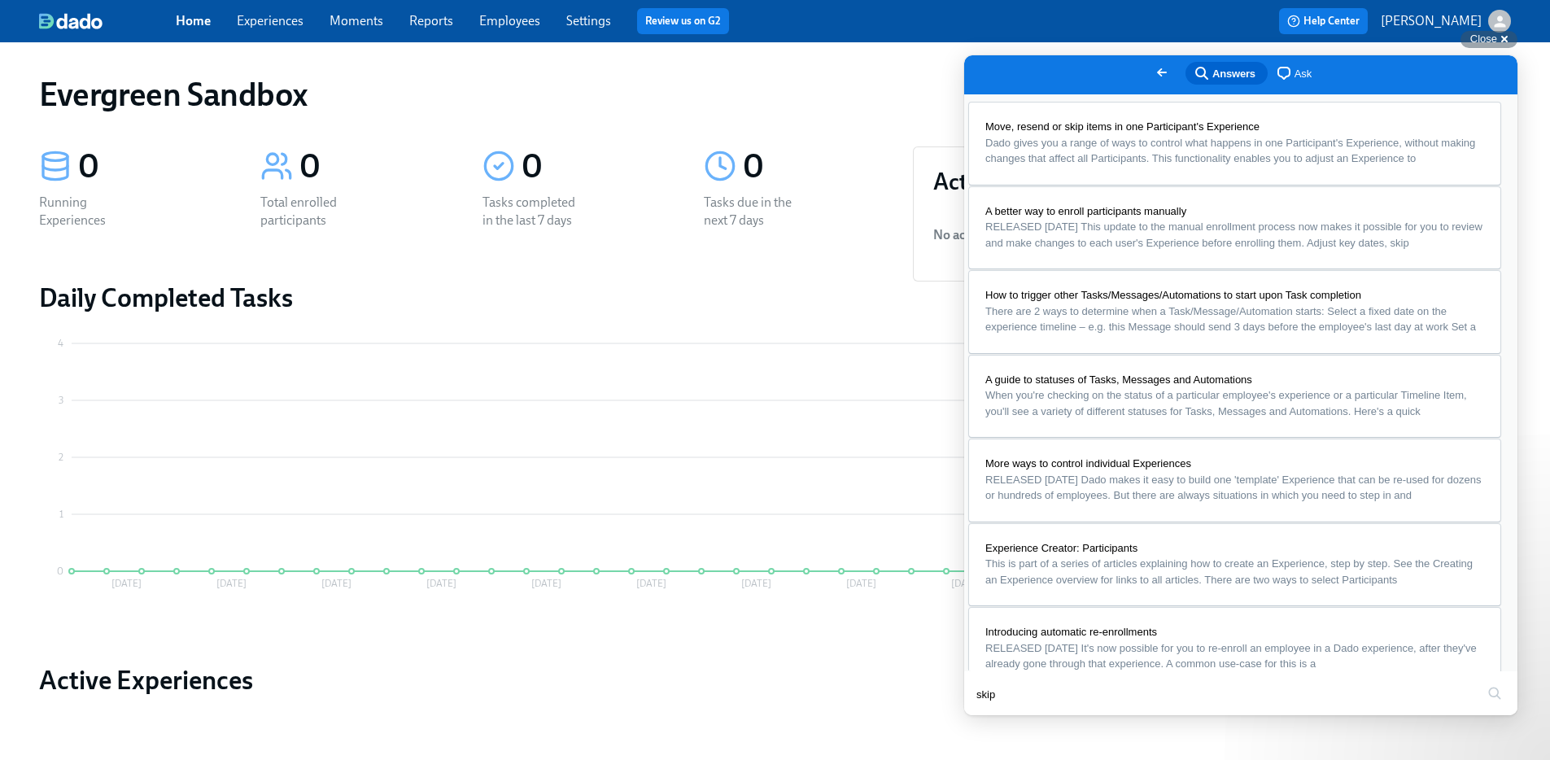
click at [998, 740] on button "u" at bounding box center [981, 752] width 33 height 24
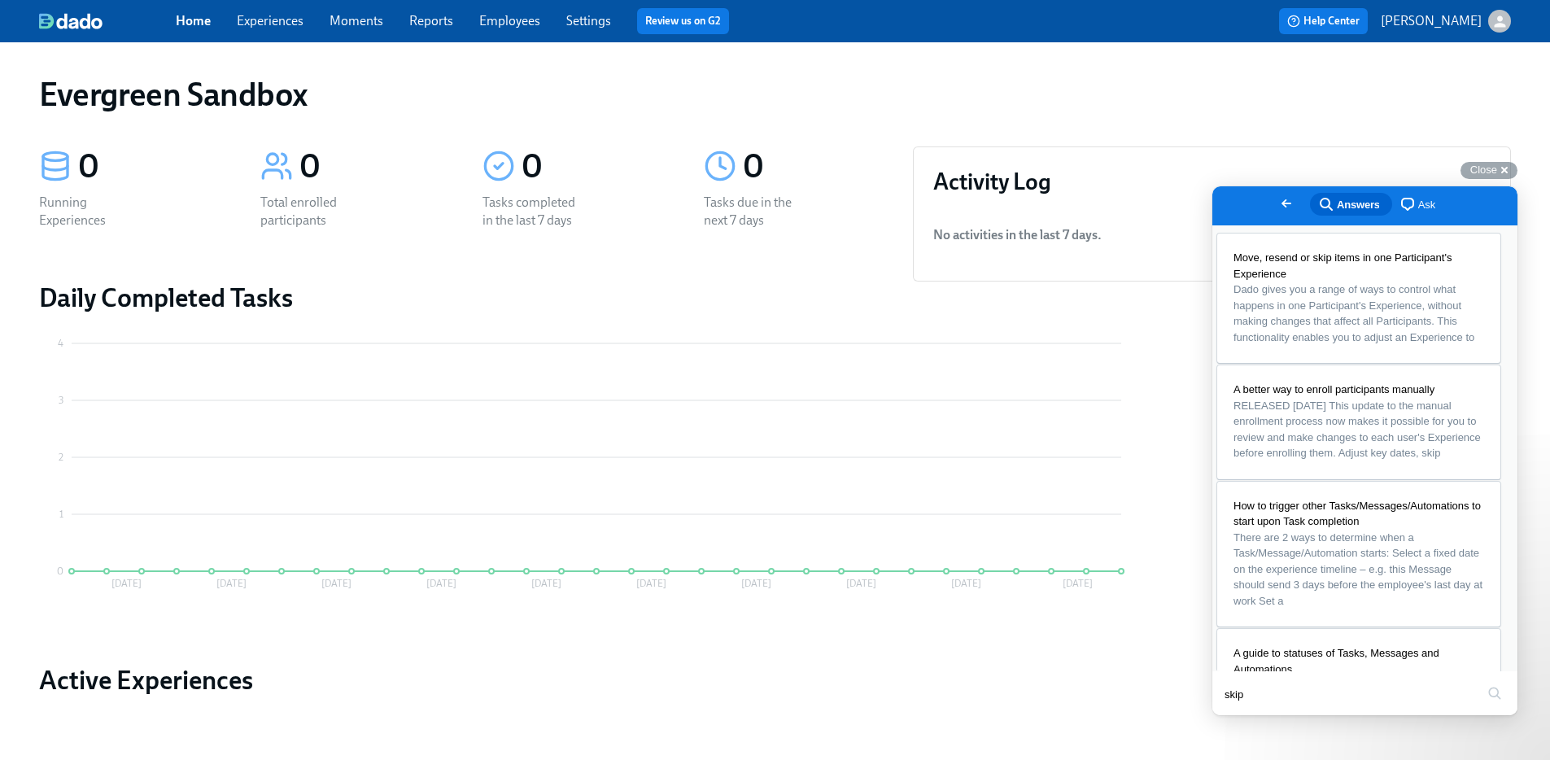
click at [1246, 740] on button "b" at bounding box center [1229, 752] width 33 height 24
